Goal: Information Seeking & Learning: Find contact information

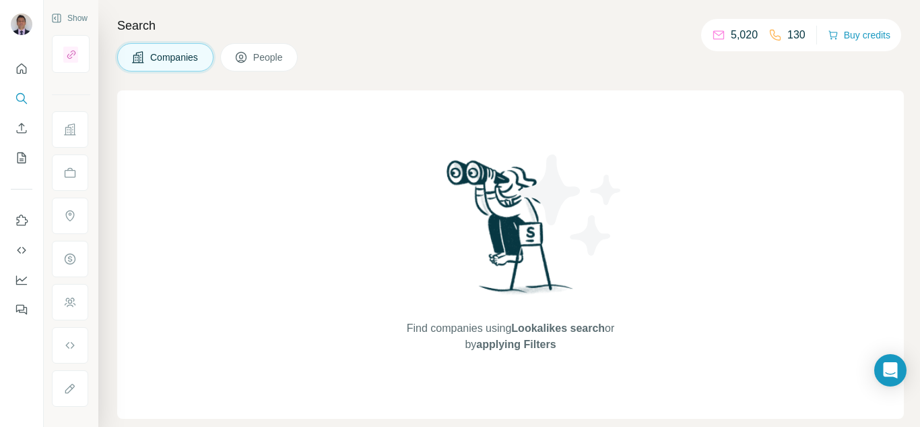
click at [274, 57] on span "People" at bounding box center [268, 57] width 31 height 13
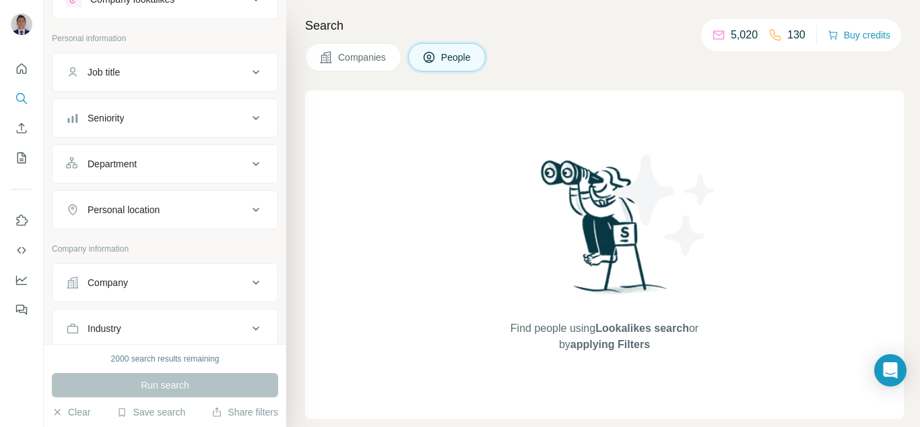
scroll to position [135, 0]
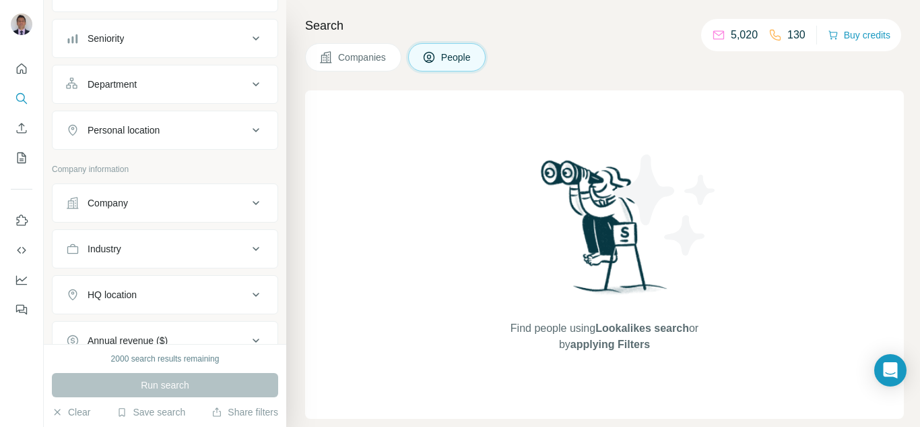
click at [152, 207] on div "Company" at bounding box center [157, 202] width 182 height 13
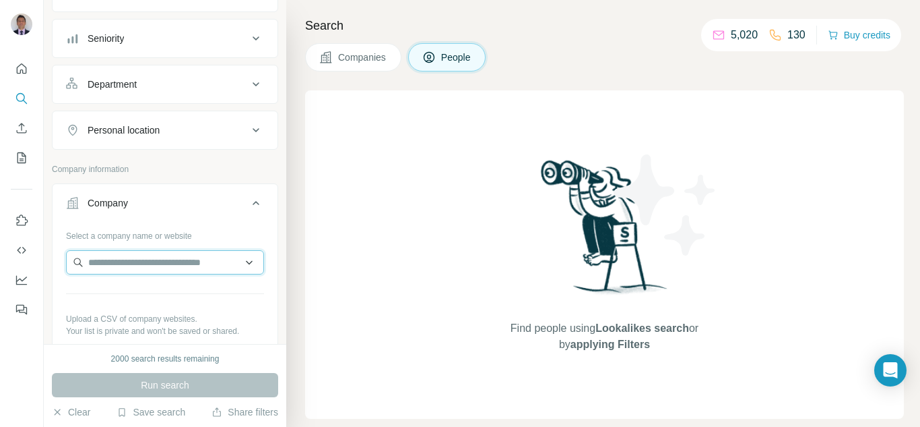
click at [104, 271] on input "text" at bounding box center [165, 262] width 198 height 24
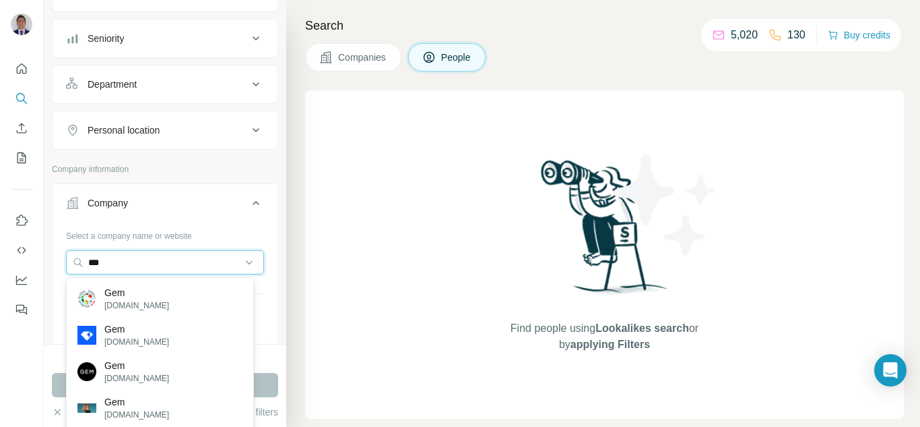
type input "***"
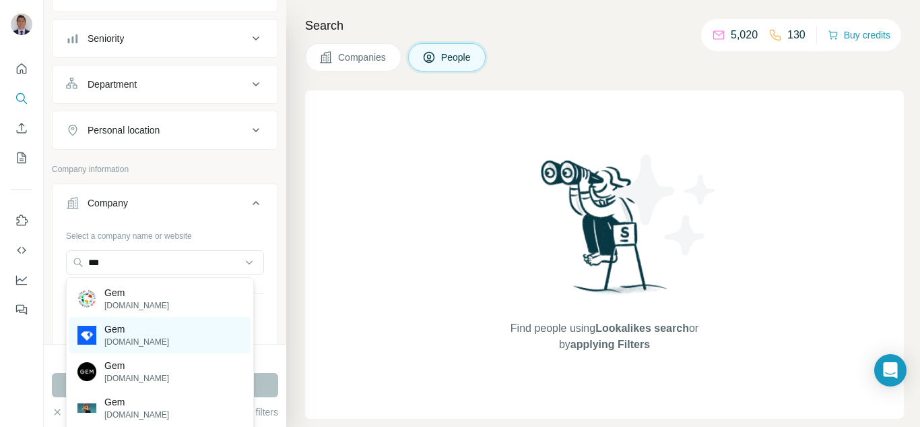
click at [121, 343] on p "[DOMAIN_NAME]" at bounding box center [136, 342] width 65 height 12
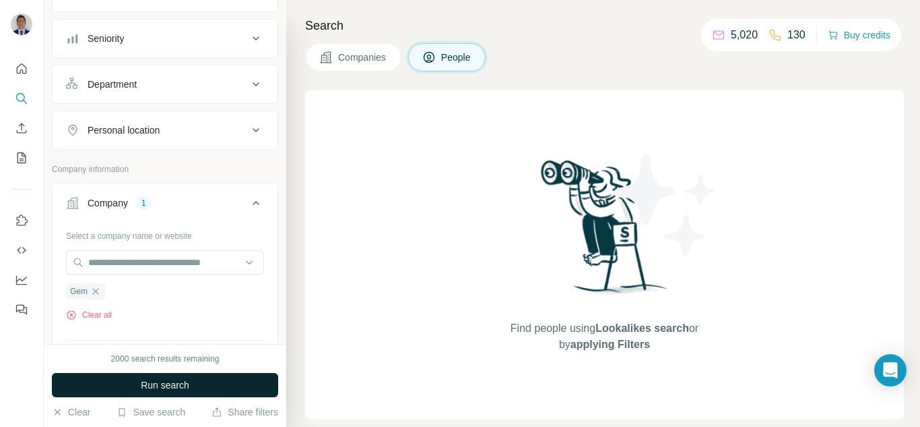
click at [162, 391] on button "Run search" at bounding box center [165, 385] width 226 height 24
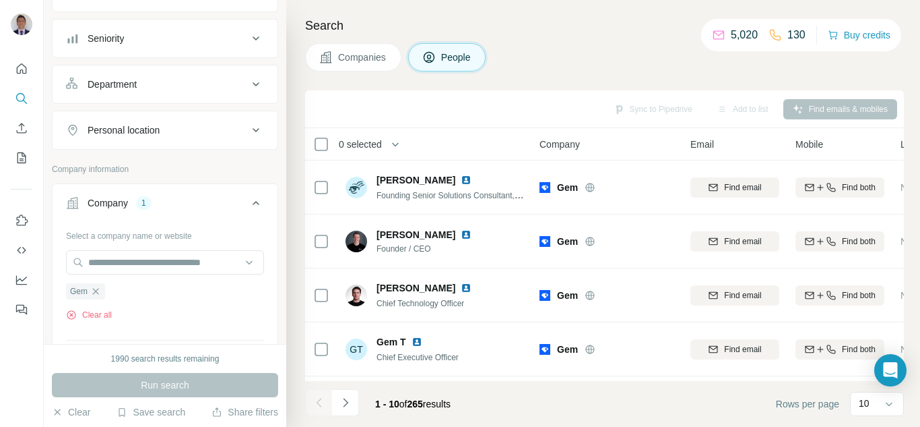
click at [141, 143] on button "Personal location" at bounding box center [165, 130] width 225 height 32
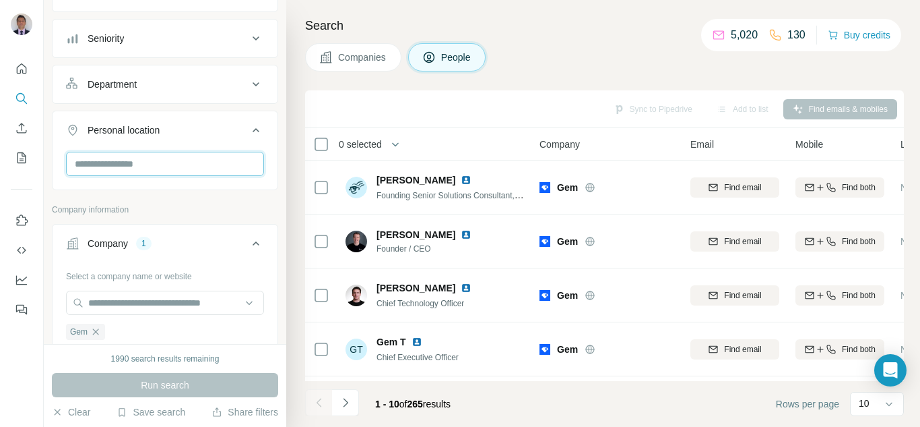
click at [150, 164] on input "text" at bounding box center [165, 164] width 198 height 24
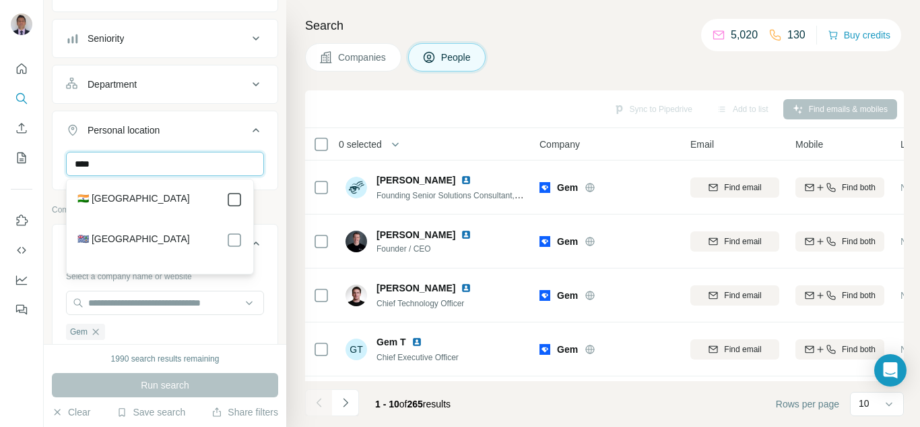
type input "****"
click at [234, 206] on icon at bounding box center [234, 199] width 16 height 16
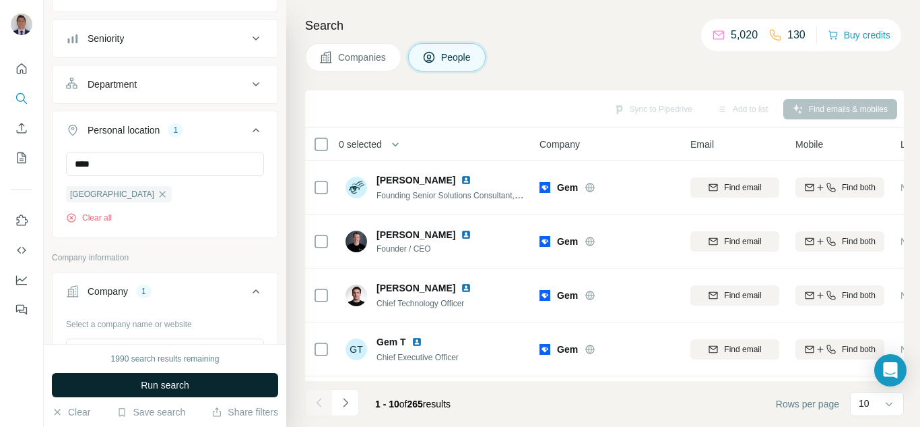
click at [175, 383] on span "Run search" at bounding box center [165, 384] width 49 height 13
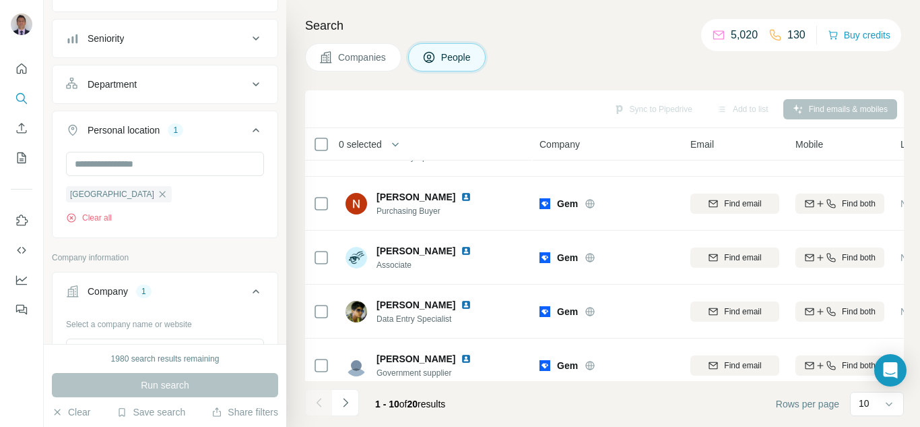
scroll to position [325, 0]
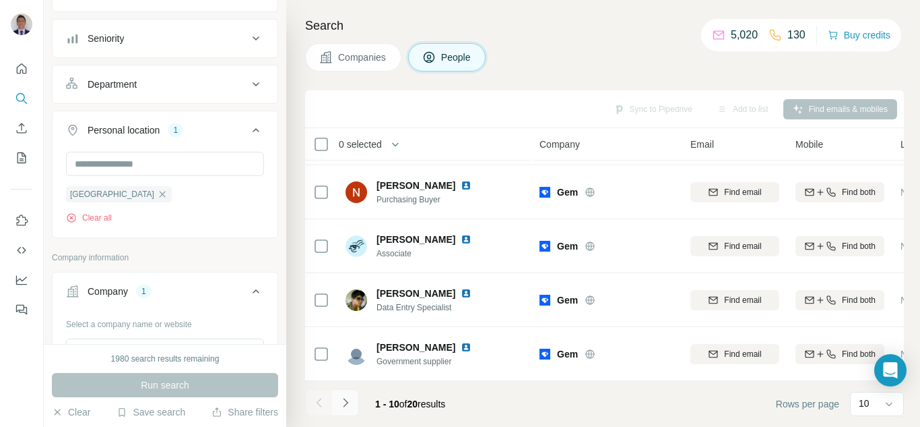
click at [348, 407] on icon "Navigate to next page" at bounding box center [345, 402] width 13 height 13
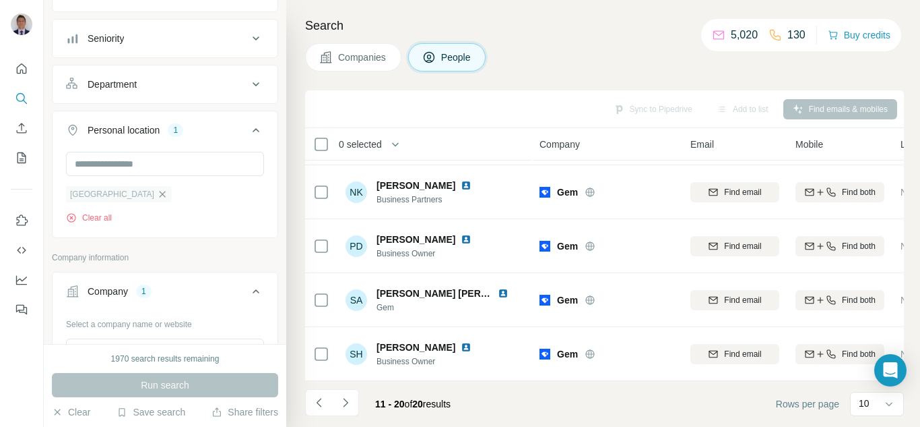
click at [157, 193] on icon "button" at bounding box center [162, 194] width 11 height 11
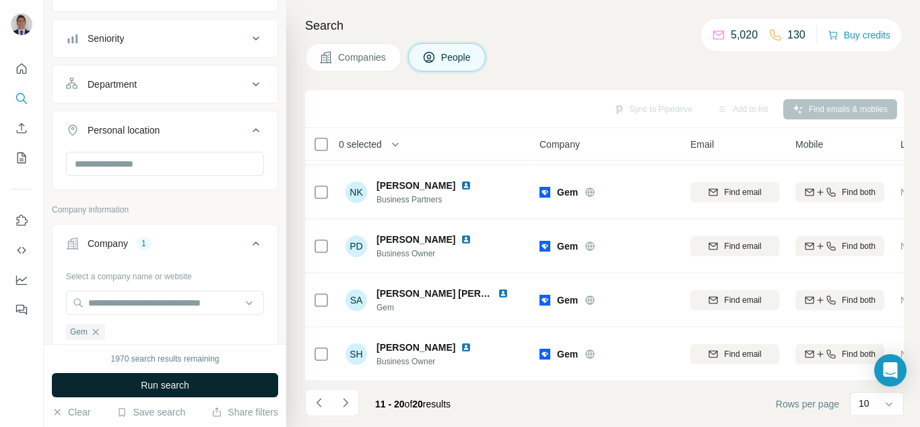
click at [131, 385] on button "Run search" at bounding box center [165, 385] width 226 height 24
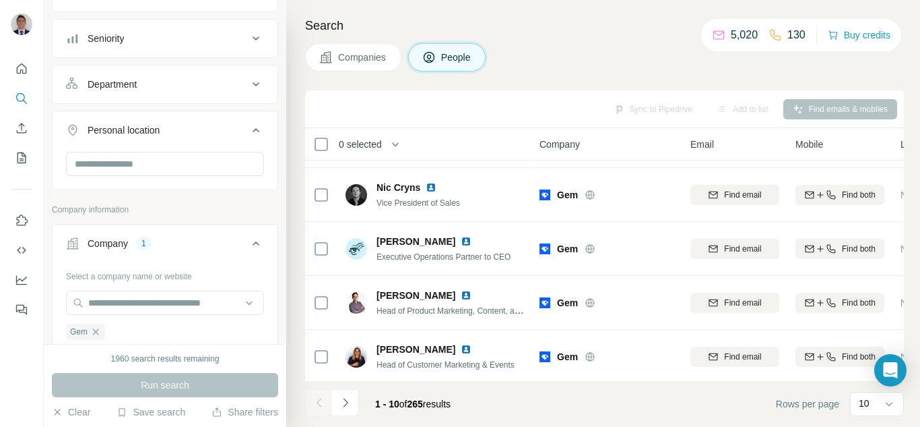
scroll to position [325, 0]
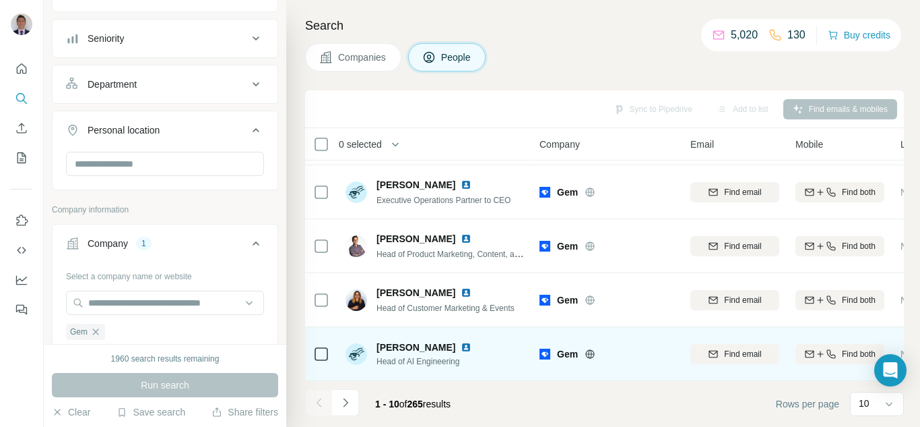
click at [461, 342] on img at bounding box center [466, 347] width 11 height 11
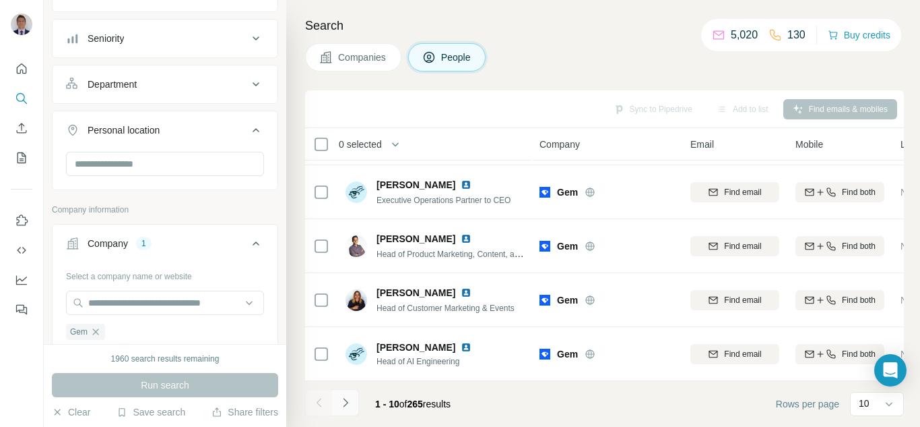
click at [343, 398] on icon "Navigate to next page" at bounding box center [345, 402] width 13 height 13
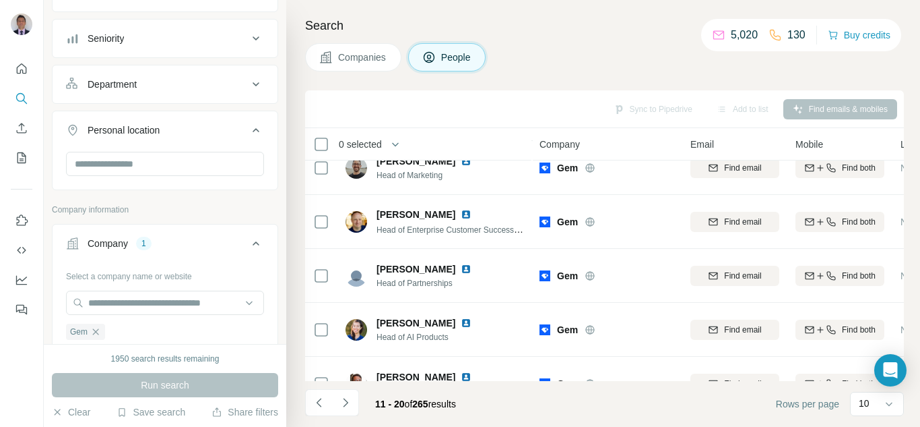
scroll to position [123, 0]
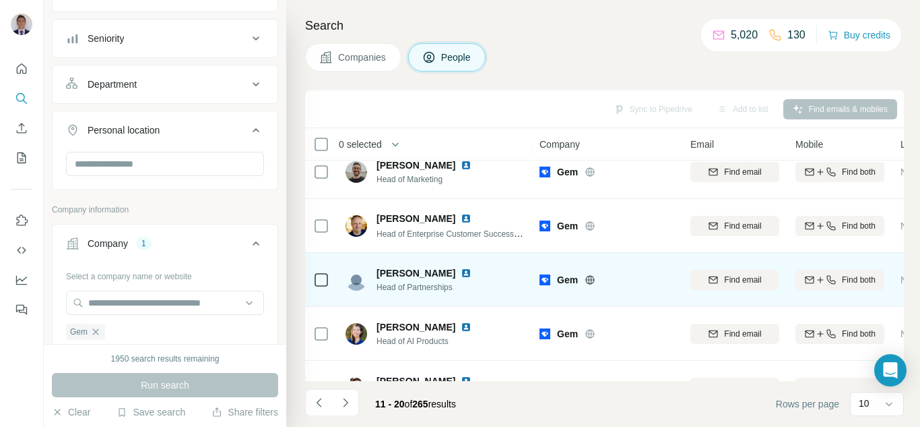
click at [461, 272] on img at bounding box center [466, 272] width 11 height 11
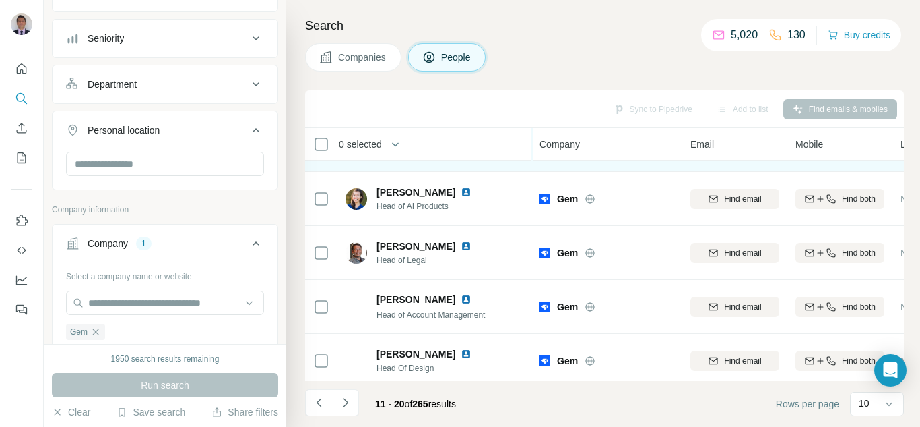
scroll to position [325, 0]
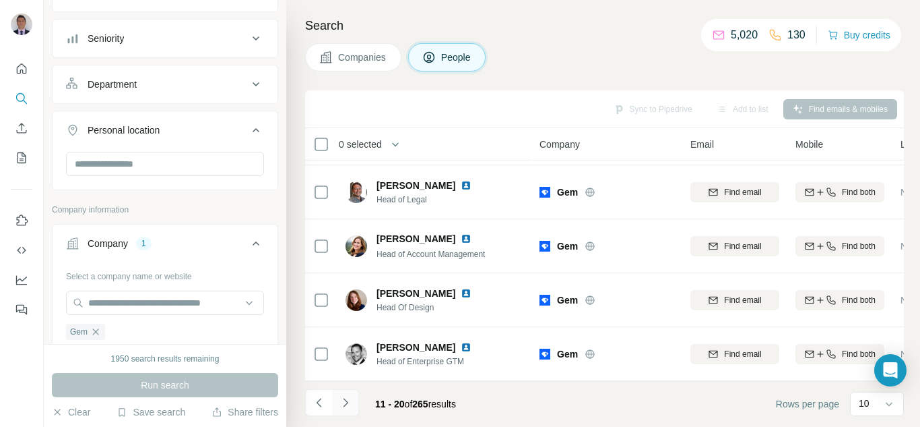
click at [341, 404] on icon "Navigate to next page" at bounding box center [345, 402] width 13 height 13
click at [348, 398] on icon "Navigate to next page" at bounding box center [345, 402] width 13 height 13
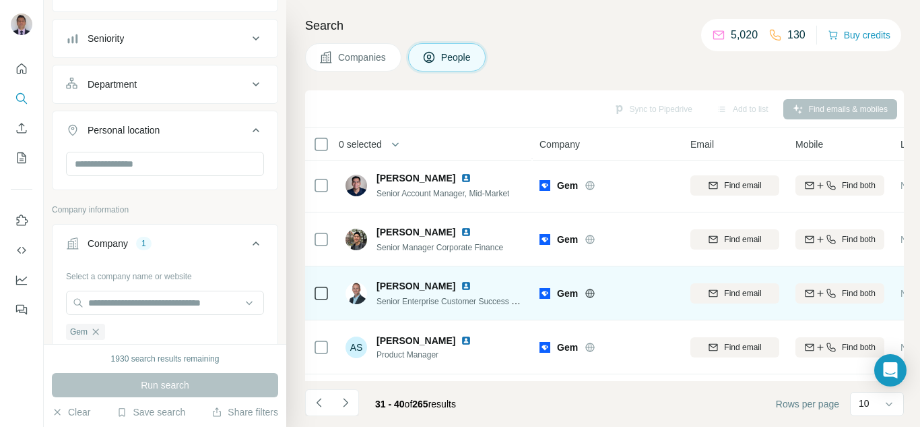
scroll to position [0, 0]
